Goal: Information Seeking & Learning: Learn about a topic

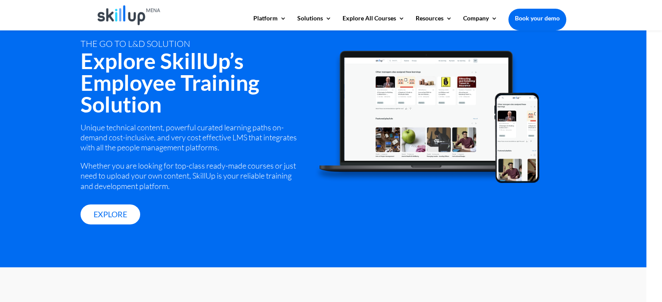
scroll to position [1199, 0]
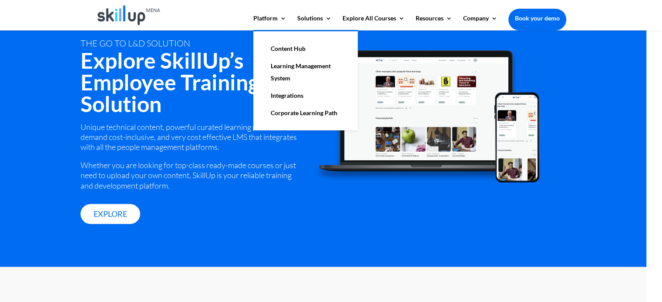
click at [277, 50] on link "Content Hub" at bounding box center [305, 48] width 87 height 17
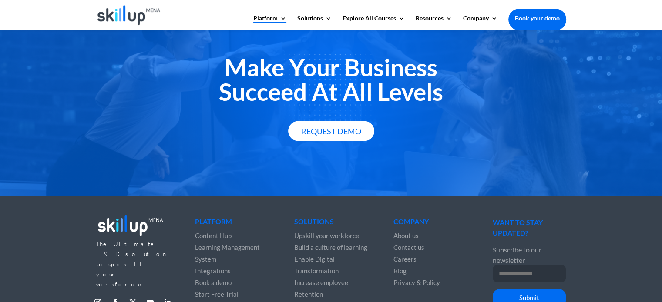
scroll to position [1614, 0]
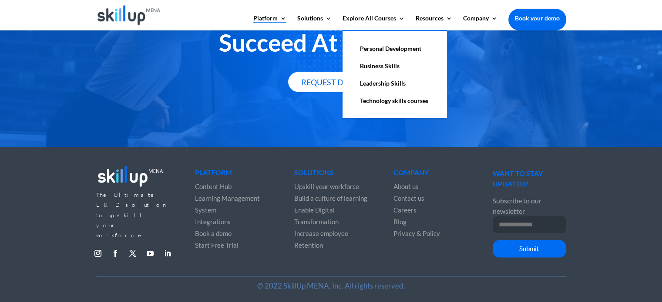
click at [385, 61] on link "Business Skills" at bounding box center [394, 65] width 87 height 17
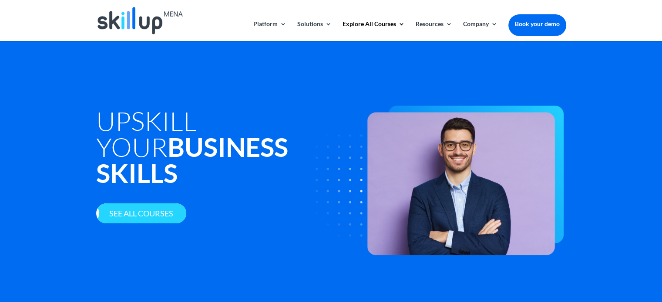
click at [147, 204] on link "See all courses" at bounding box center [141, 214] width 90 height 20
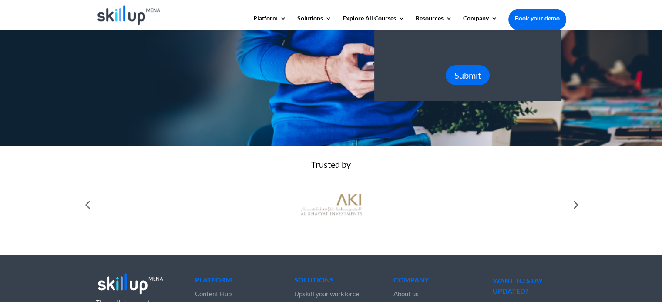
scroll to position [366, 0]
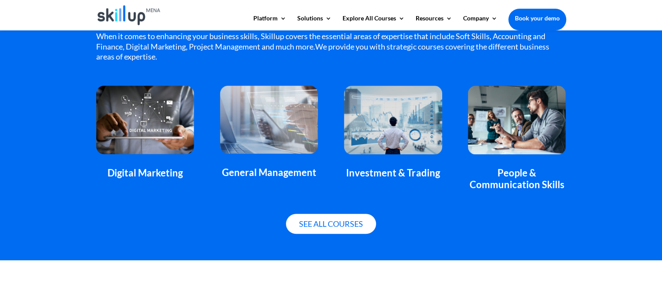
scroll to position [590, 0]
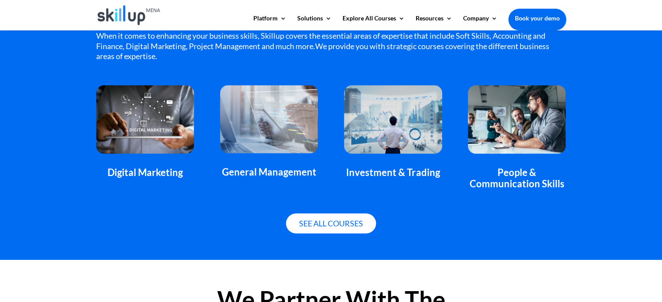
click at [424, 112] on img at bounding box center [393, 119] width 98 height 69
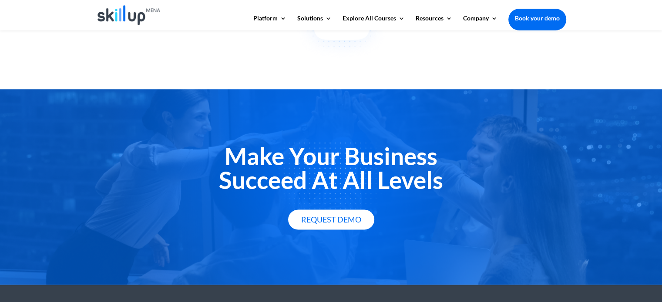
scroll to position [1224, 0]
